Goal: Transaction & Acquisition: Subscribe to service/newsletter

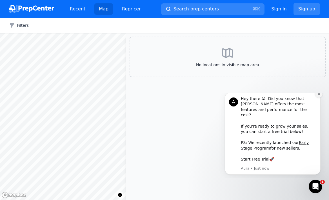
click at [320, 96] on icon "Dismiss notification" at bounding box center [319, 93] width 3 height 3
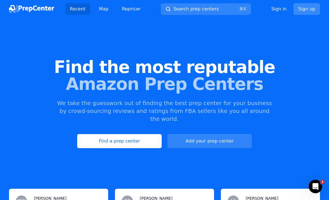
click at [304, 9] on link "Sign up" at bounding box center [307, 9] width 26 height 12
click at [310, 9] on link "Sign up" at bounding box center [307, 9] width 26 height 12
click at [307, 11] on link "Sign up" at bounding box center [307, 9] width 26 height 12
